Goal: Navigation & Orientation: Find specific page/section

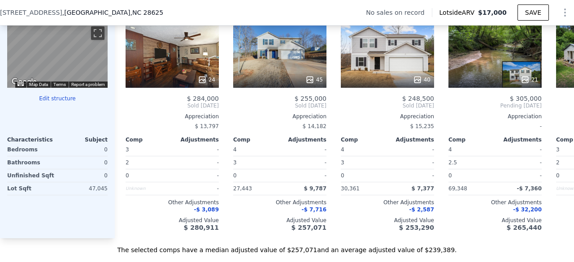
scroll to position [0, 107]
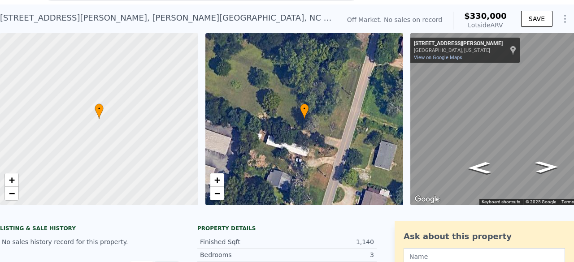
scroll to position [21, 0]
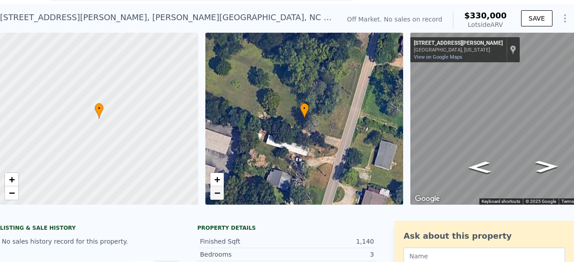
click at [217, 199] on link "−" at bounding box center [216, 192] width 13 height 13
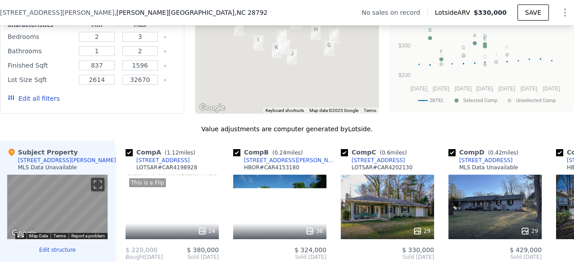
scroll to position [754, 0]
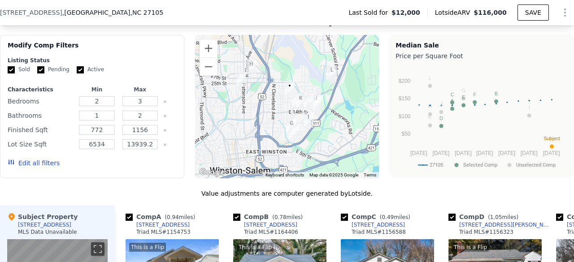
scroll to position [717, 0]
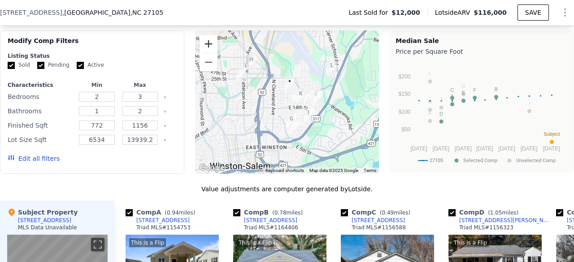
click at [203, 47] on button "Zoom in" at bounding box center [208, 44] width 18 height 18
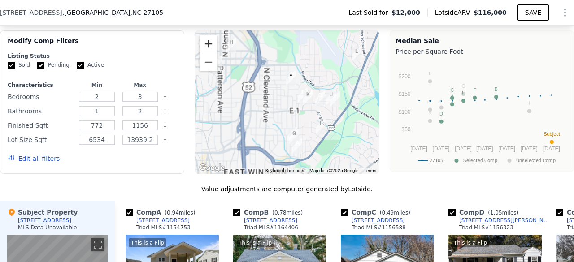
click at [203, 47] on button "Zoom in" at bounding box center [208, 44] width 18 height 18
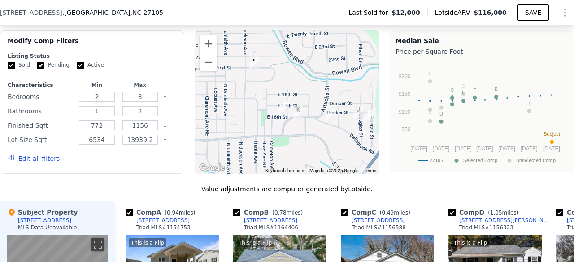
drag, startPoint x: 261, startPoint y: 101, endPoint x: 216, endPoint y: 116, distance: 47.0
click at [216, 116] on div at bounding box center [287, 101] width 184 height 143
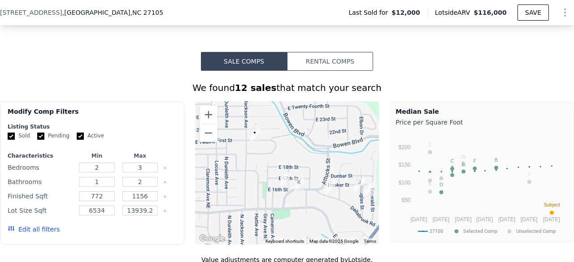
scroll to position [616, 0]
